Goal: Task Accomplishment & Management: Manage account settings

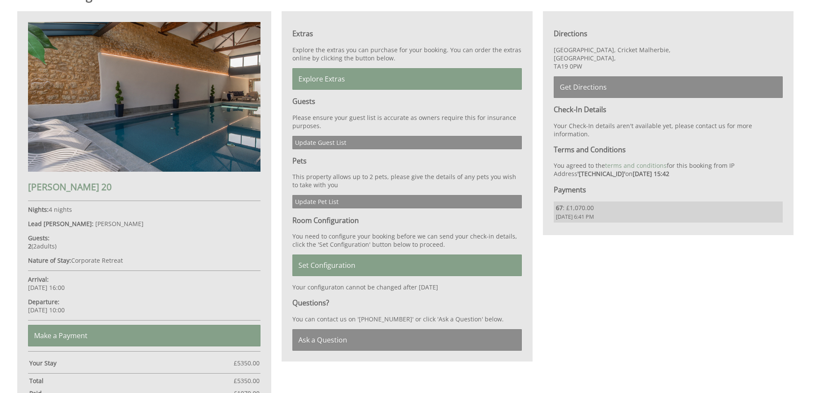
scroll to position [433, 0]
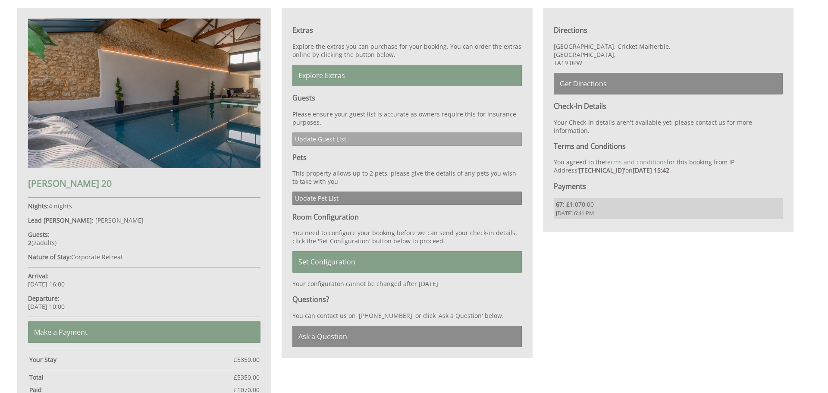
click at [336, 142] on link "Update Guest List" at bounding box center [406, 138] width 229 height 13
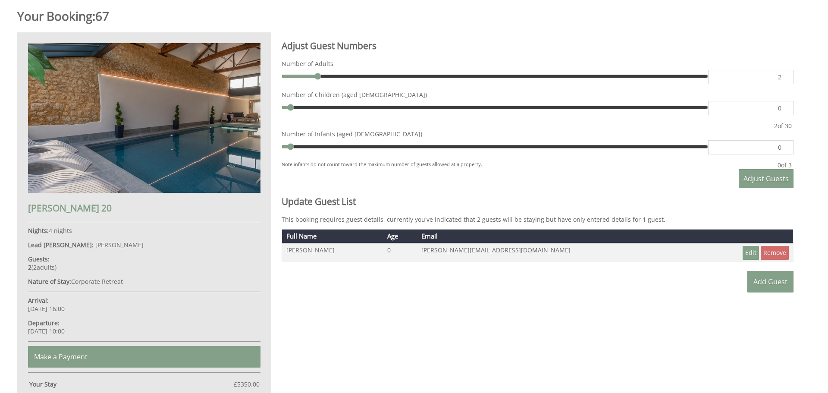
click at [321, 74] on input "range" at bounding box center [495, 76] width 427 height 13
type input "3"
click at [785, 75] on input "3" at bounding box center [750, 77] width 85 height 14
type input "3"
type input "4"
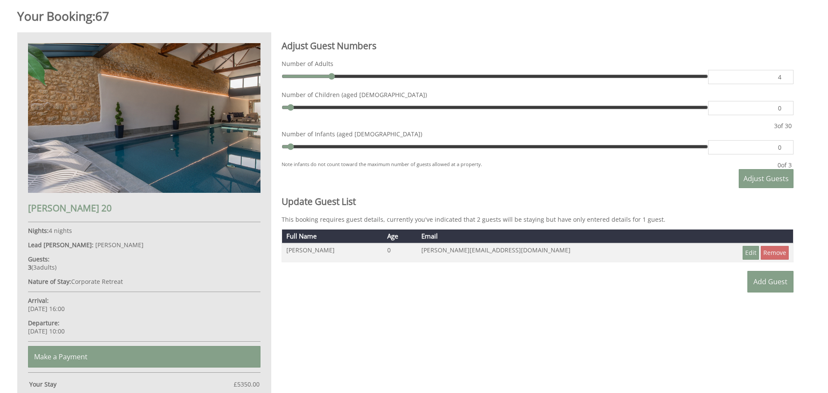
click at [784, 74] on input "4" at bounding box center [750, 77] width 85 height 14
type input "4"
type input "5"
click at [784, 73] on input "5" at bounding box center [750, 77] width 85 height 14
type input "5"
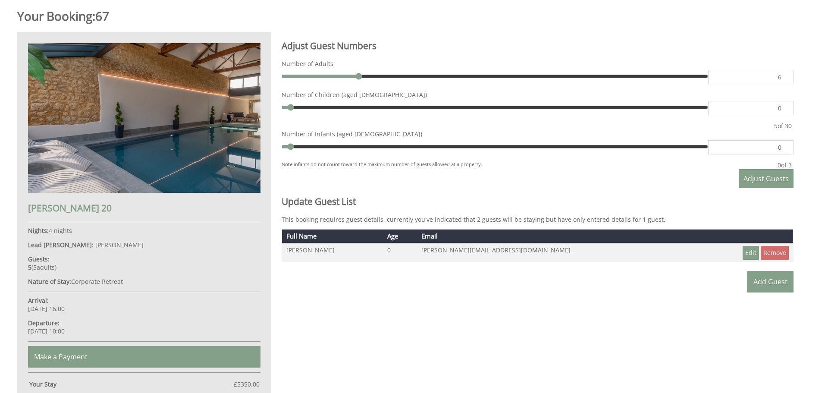
type input "6"
click at [784, 73] on input "6" at bounding box center [750, 77] width 85 height 14
type input "6"
type input "7"
click at [784, 73] on input "7" at bounding box center [750, 77] width 85 height 14
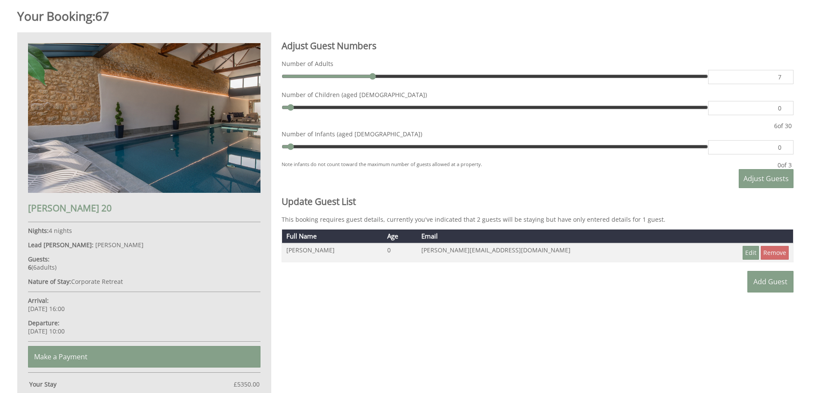
type input "7"
type input "8"
click at [784, 73] on input "8" at bounding box center [750, 77] width 85 height 14
type input "8"
type input "9"
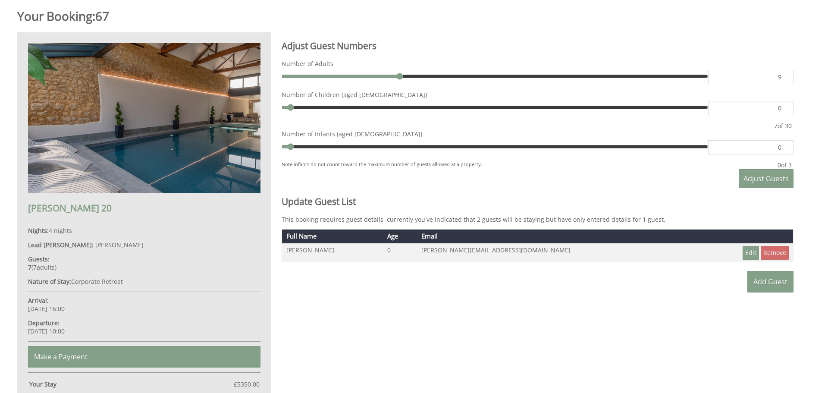
click at [784, 73] on input "9" at bounding box center [750, 77] width 85 height 14
type input "9"
type input "10"
click at [784, 73] on input "10" at bounding box center [750, 77] width 85 height 14
type input "10"
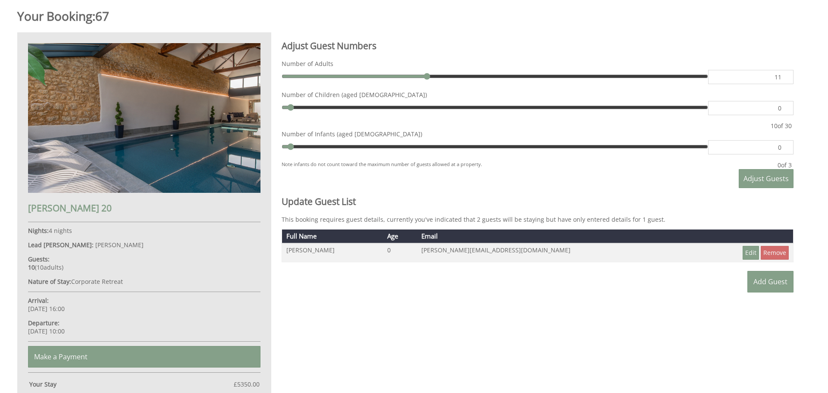
type input "11"
click at [784, 73] on input "11" at bounding box center [750, 77] width 85 height 14
type input "11"
type input "12"
click at [784, 73] on input "12" at bounding box center [750, 77] width 85 height 14
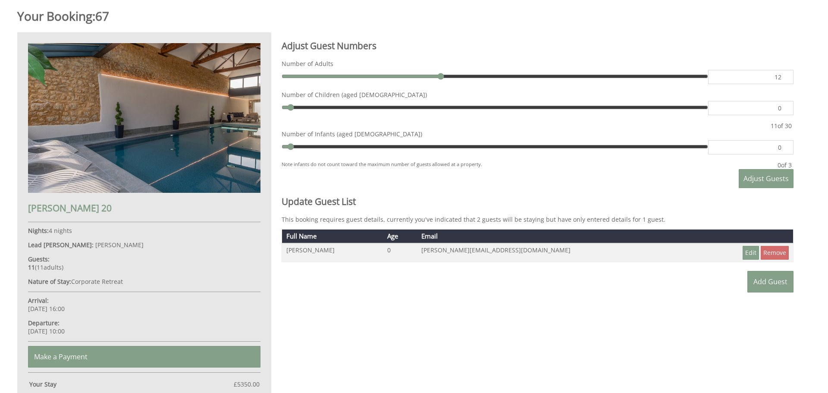
type input "12"
type input "13"
click at [783, 73] on input "13" at bounding box center [750, 77] width 85 height 14
type input "13"
type input "14"
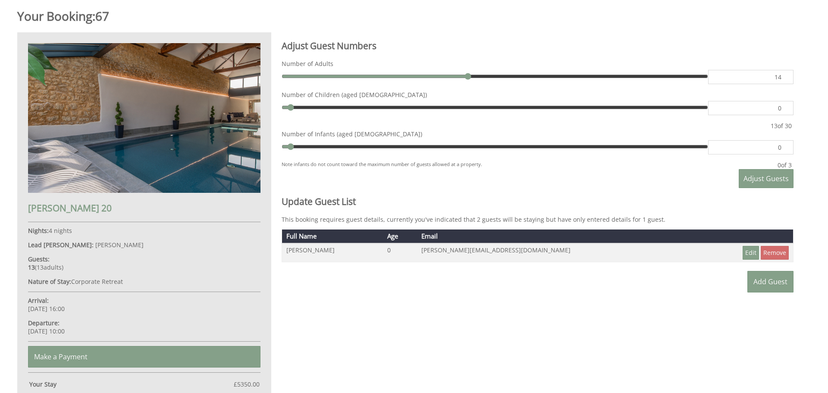
click at [783, 73] on input "14" at bounding box center [750, 77] width 85 height 14
type input "14"
type input "15"
click at [783, 73] on input "15" at bounding box center [750, 77] width 85 height 14
type input "15"
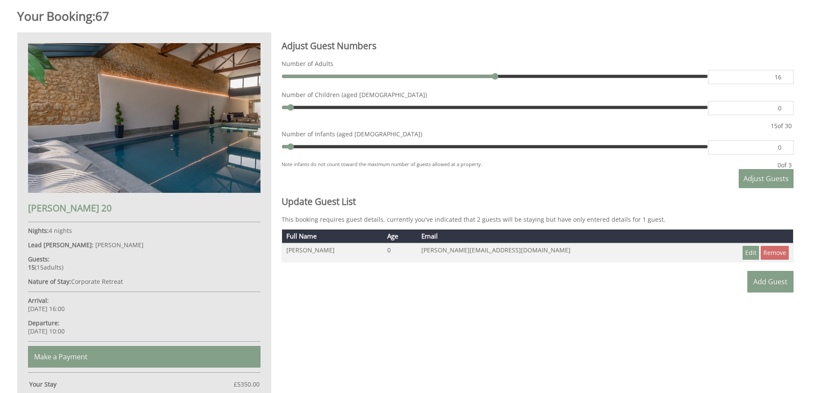
type input "16"
click at [783, 73] on input "16" at bounding box center [750, 77] width 85 height 14
type input "16"
type input "17"
click at [783, 73] on input "17" at bounding box center [750, 77] width 85 height 14
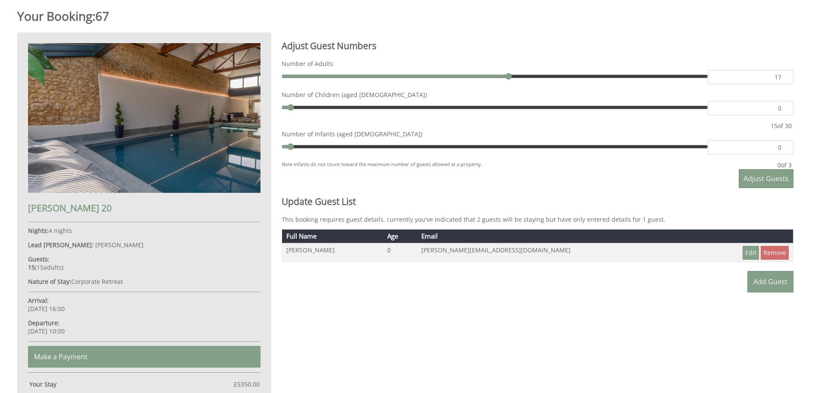
type input "17"
type input "18"
click at [783, 73] on input "18" at bounding box center [750, 77] width 85 height 14
type input "18"
type input "19"
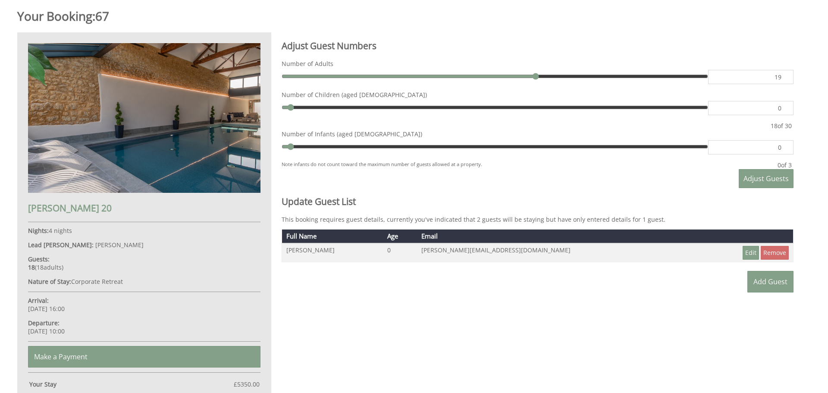
click at [783, 73] on input "19" at bounding box center [750, 77] width 85 height 14
type input "19"
type input "20"
click at [783, 73] on input "20" at bounding box center [750, 77] width 85 height 14
type input "20"
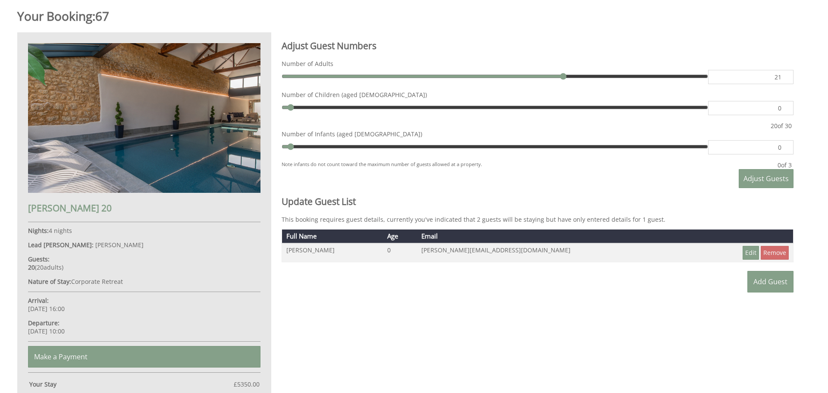
type input "21"
click at [783, 73] on input "21" at bounding box center [750, 77] width 85 height 14
type input "21"
type input "22"
click at [783, 73] on input "22" at bounding box center [750, 77] width 85 height 14
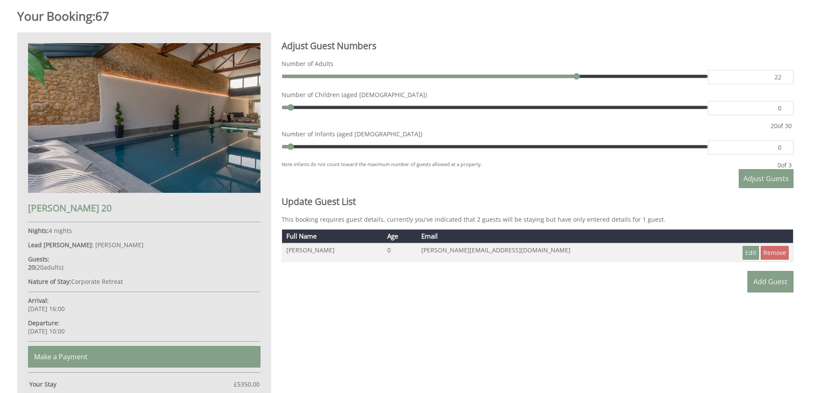
type input "22"
type input "23"
click at [783, 73] on input "23" at bounding box center [750, 77] width 85 height 14
type input "23"
type input "24"
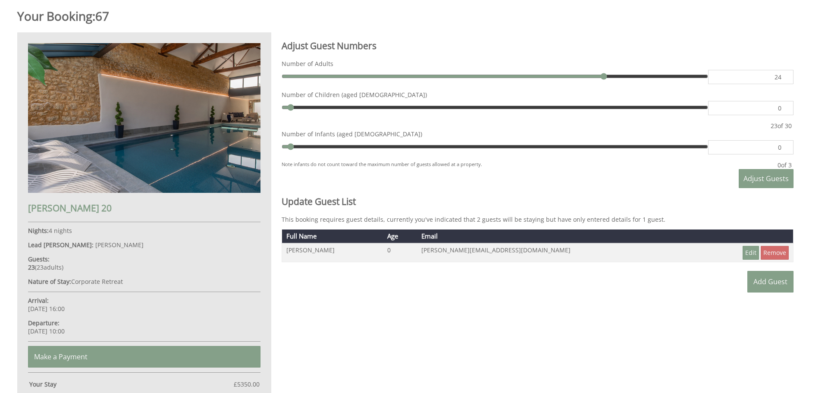
click at [783, 73] on input "24" at bounding box center [750, 77] width 85 height 14
type input "24"
type input "25"
click at [783, 73] on input "25" at bounding box center [750, 77] width 85 height 14
type input "25"
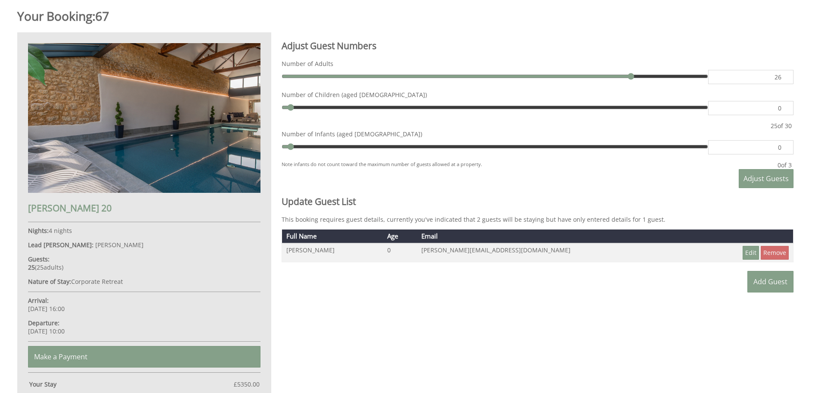
type input "26"
click at [783, 73] on input "26" at bounding box center [750, 77] width 85 height 14
type input "26"
type input "27"
click at [783, 73] on input "27" at bounding box center [750, 77] width 85 height 14
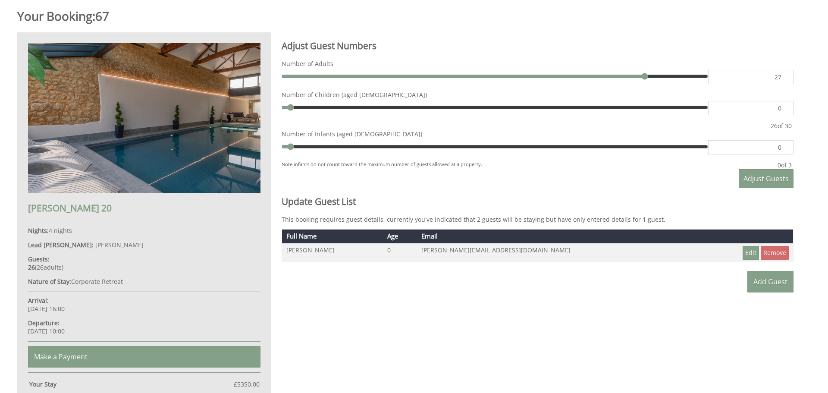
type input "27"
type input "28"
click at [783, 73] on input "28" at bounding box center [750, 77] width 85 height 14
type input "28"
type input "29"
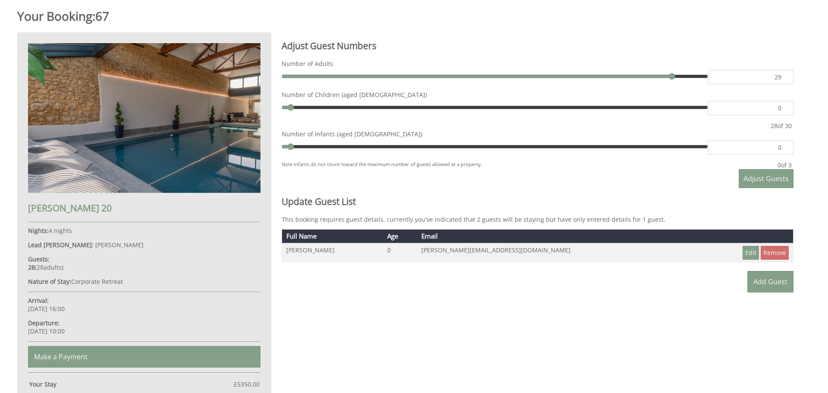
click at [783, 73] on input "29" at bounding box center [750, 77] width 85 height 14
type input "29"
type input "30"
click at [783, 73] on input "30" at bounding box center [750, 77] width 85 height 14
type input "30"
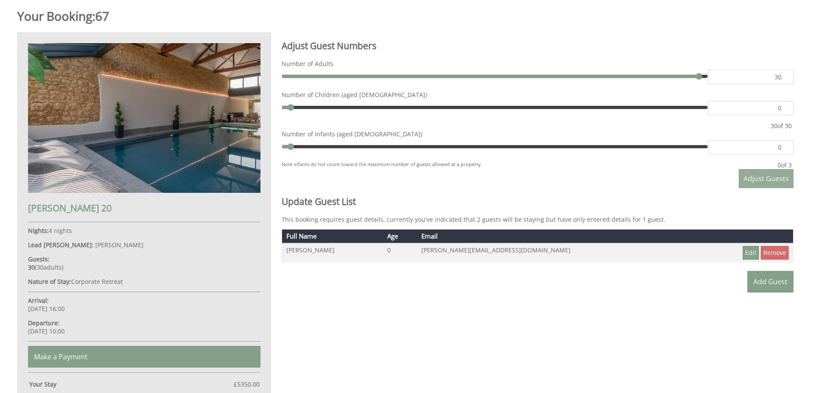
click at [767, 180] on span "Adjust Guests" at bounding box center [766, 178] width 45 height 9
click at [771, 283] on link "Add Guest" at bounding box center [770, 282] width 46 height 22
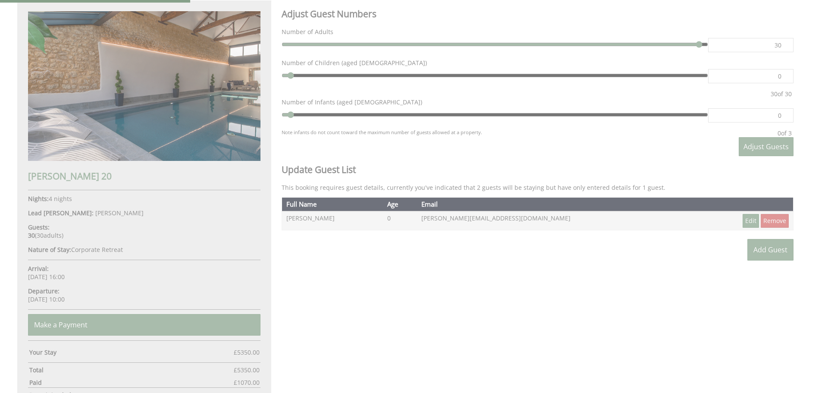
scroll to position [473, 0]
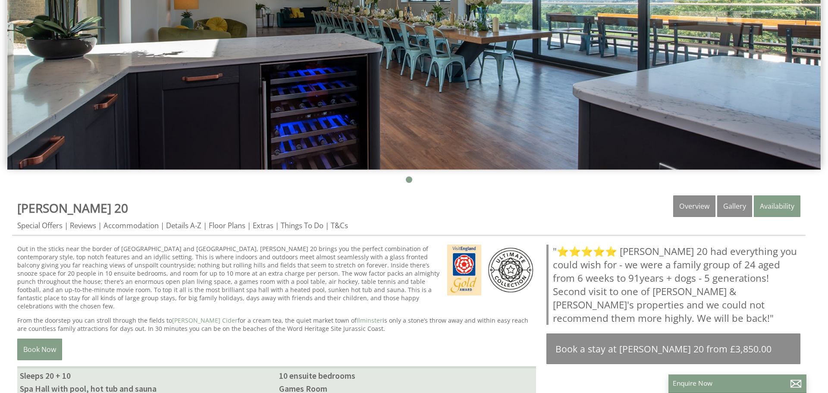
scroll to position [238, 0]
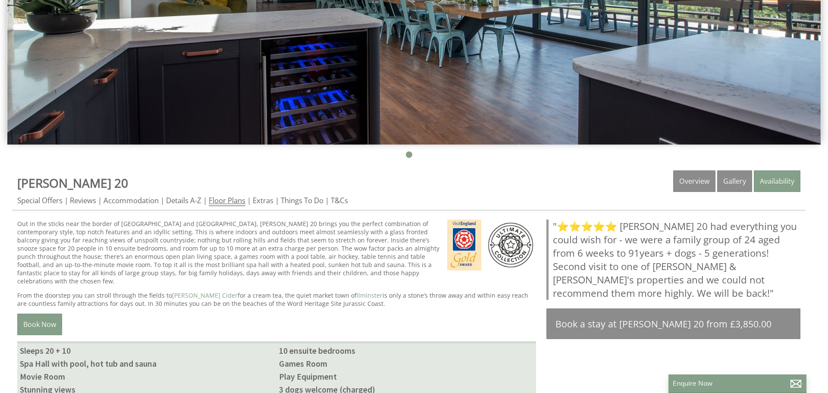
click at [220, 202] on link "Floor Plans" at bounding box center [227, 200] width 37 height 11
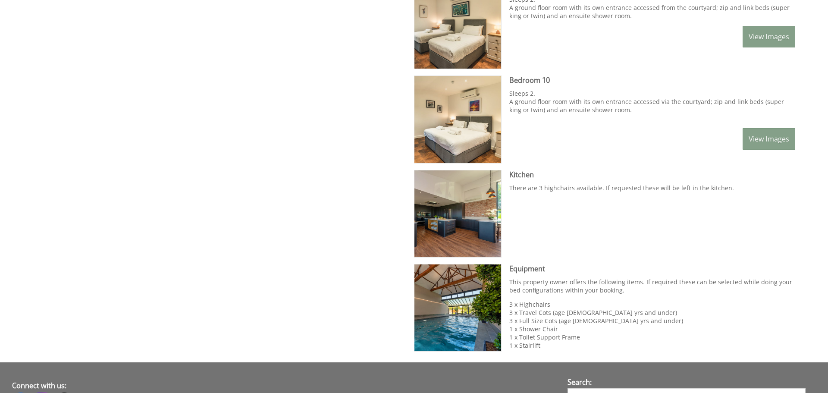
scroll to position [1281, 0]
